Goal: Task Accomplishment & Management: Complete application form

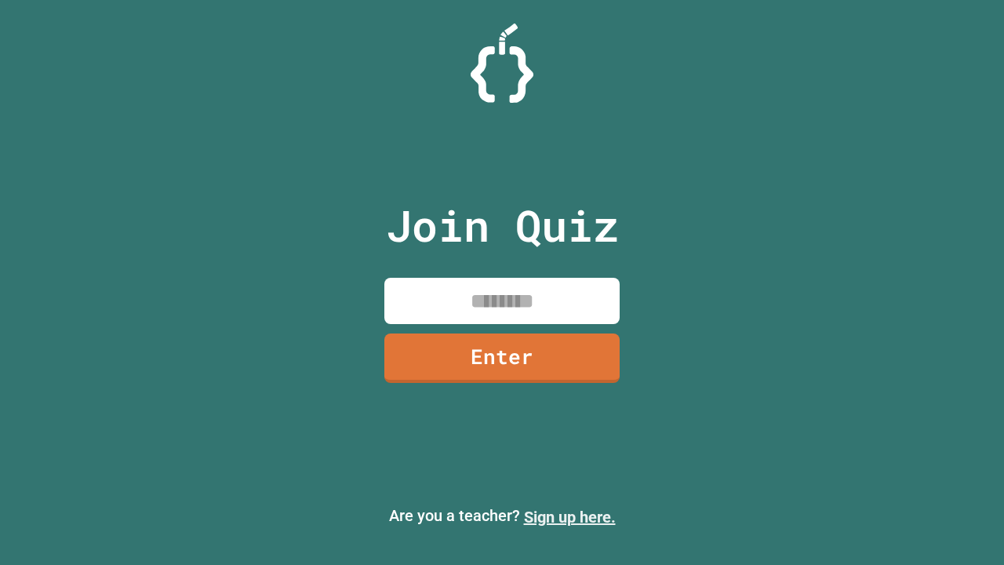
click at [569, 517] on link "Sign up here." at bounding box center [570, 517] width 92 height 19
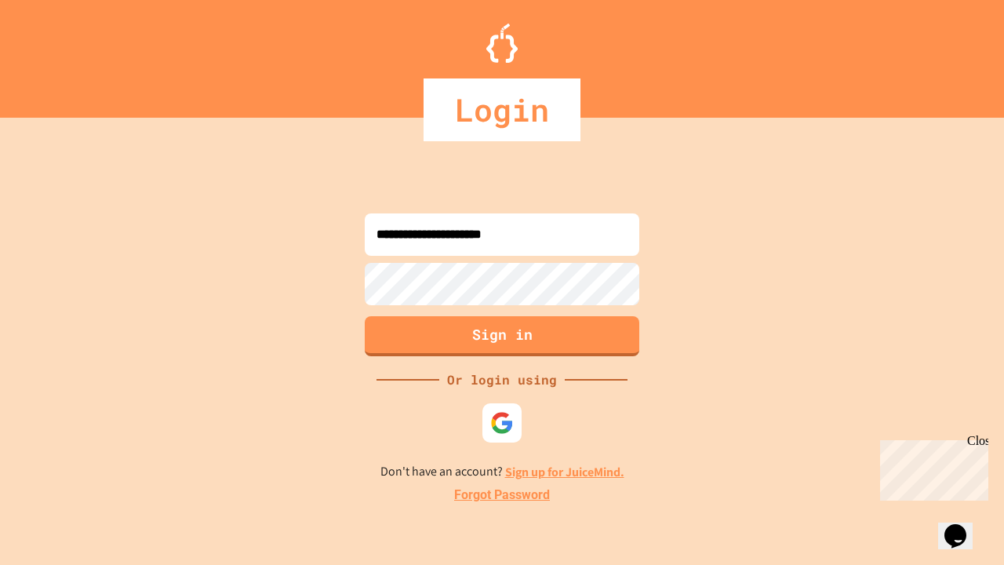
type input "**********"
